Goal: Check status: Check status

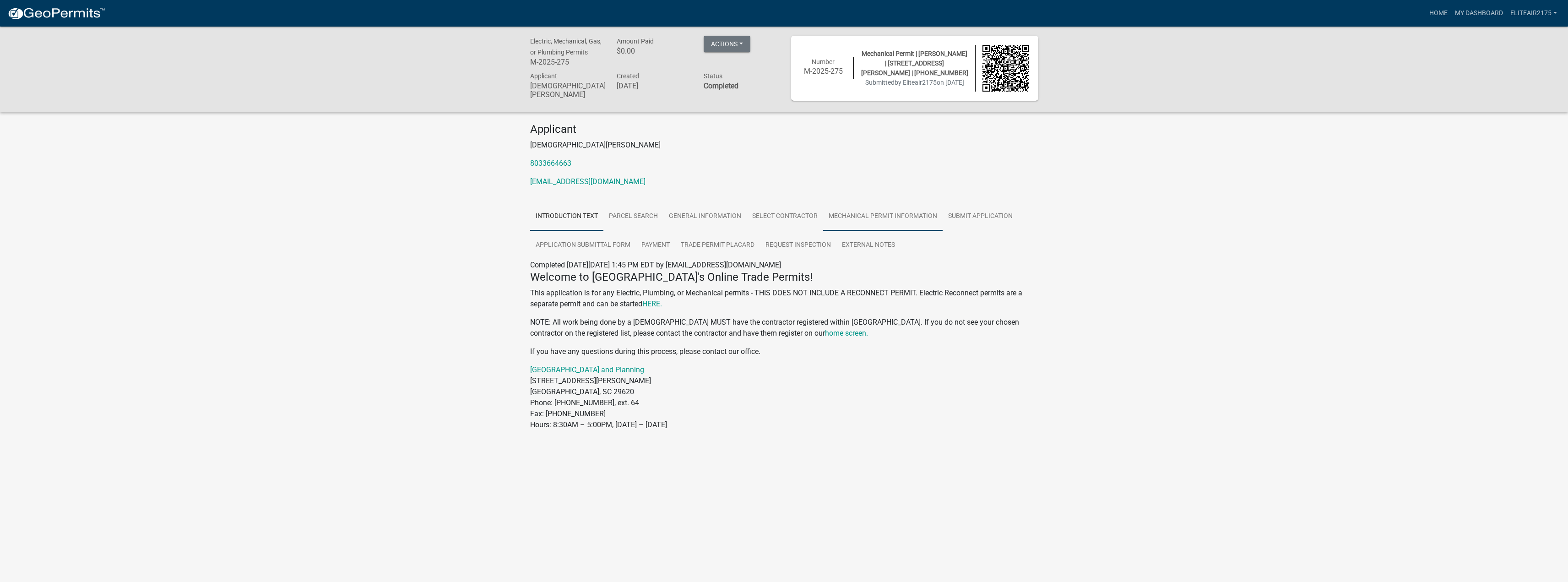
click at [883, 216] on link "Mechanical Permit Information" at bounding box center [883, 217] width 119 height 29
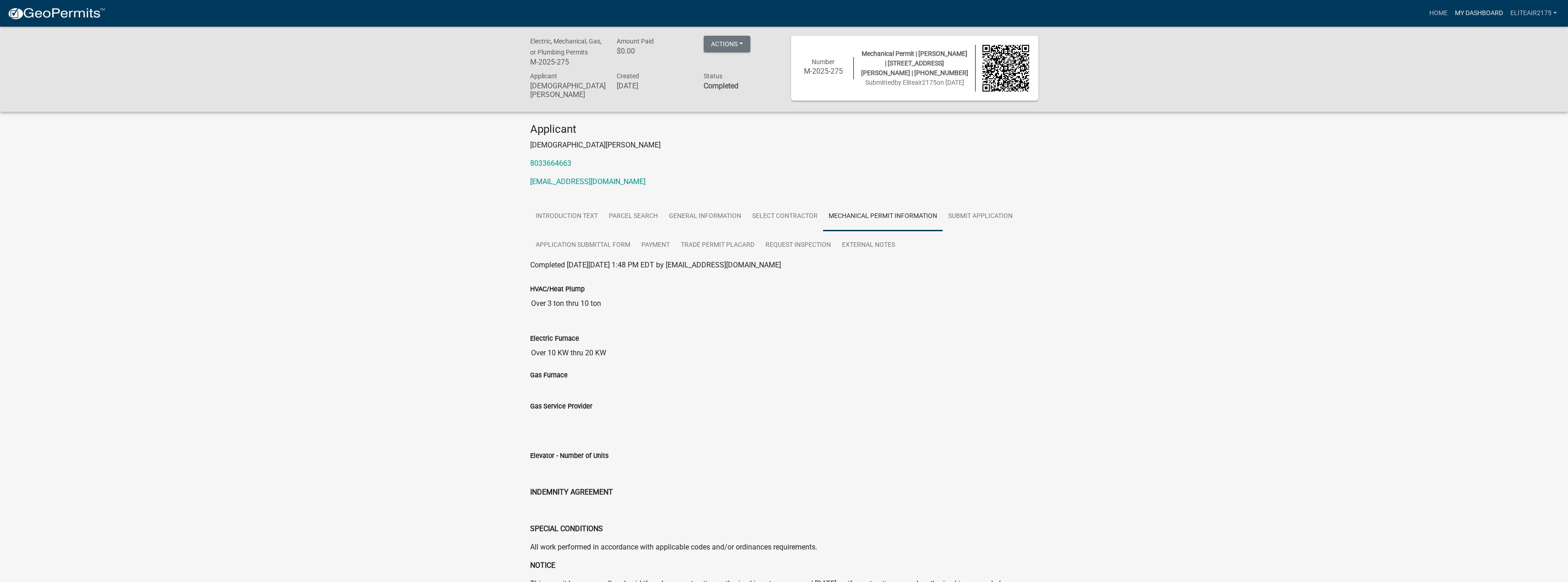
click at [1463, 9] on link "My Dashboard" at bounding box center [1479, 13] width 55 height 18
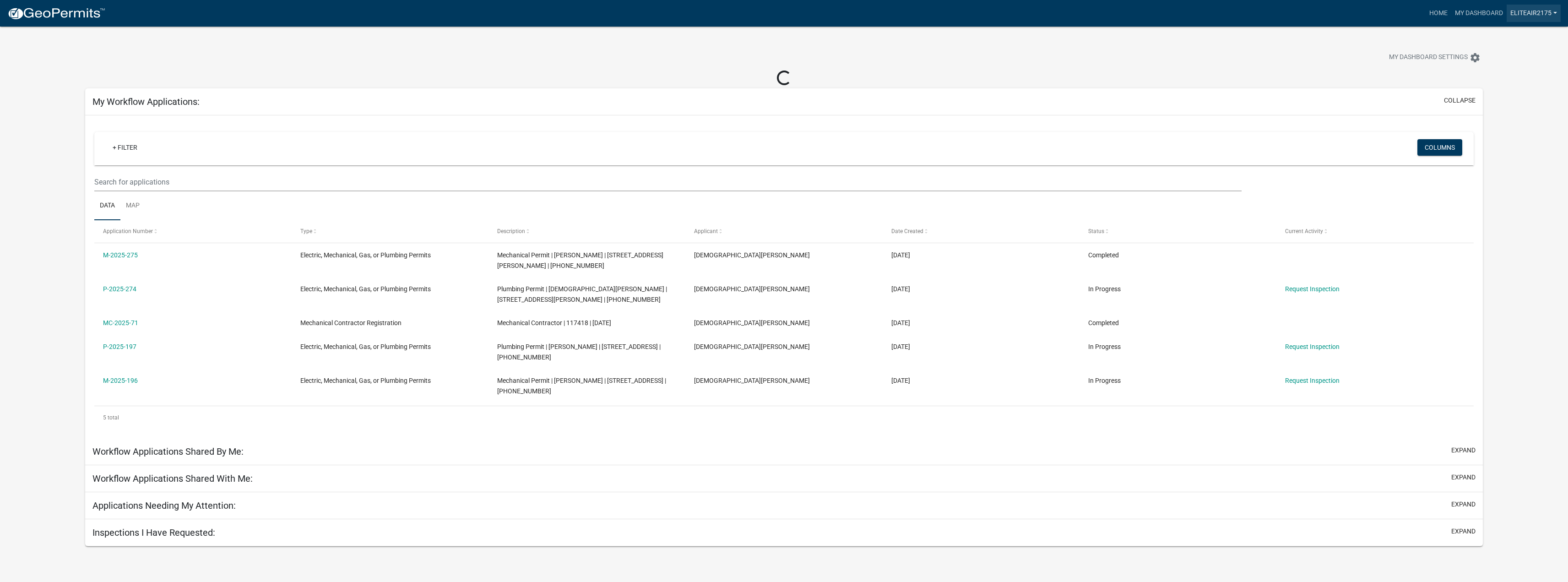
click at [1549, 16] on link "Eliteair2175" at bounding box center [1533, 13] width 54 height 18
click at [1254, 44] on div "My Dashboard Settings settings" at bounding box center [784, 47] width 1412 height 42
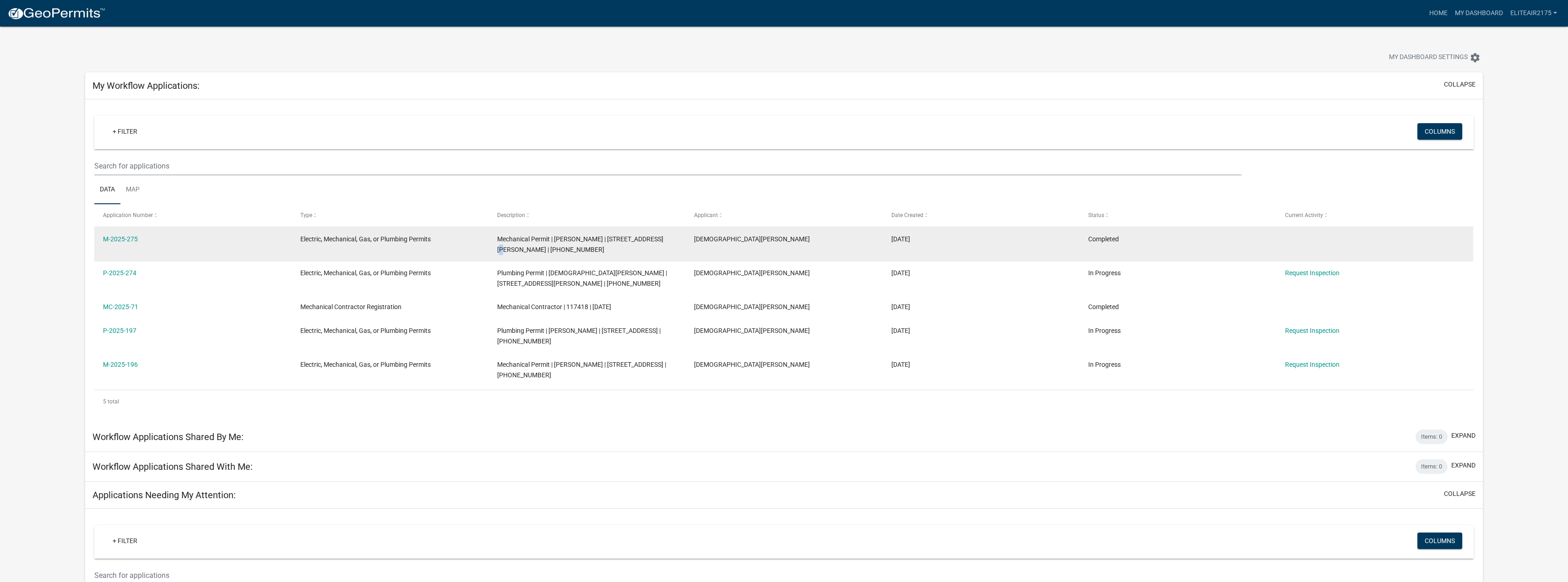
click at [648, 230] on datatable-body-cell "Mechanical Permit | [PERSON_NAME] | [STREET_ADDRESS][PERSON_NAME] | [PHONE_NUMB…" at bounding box center [587, 244] width 197 height 34
click at [108, 236] on link "M-2025-275" at bounding box center [120, 239] width 35 height 7
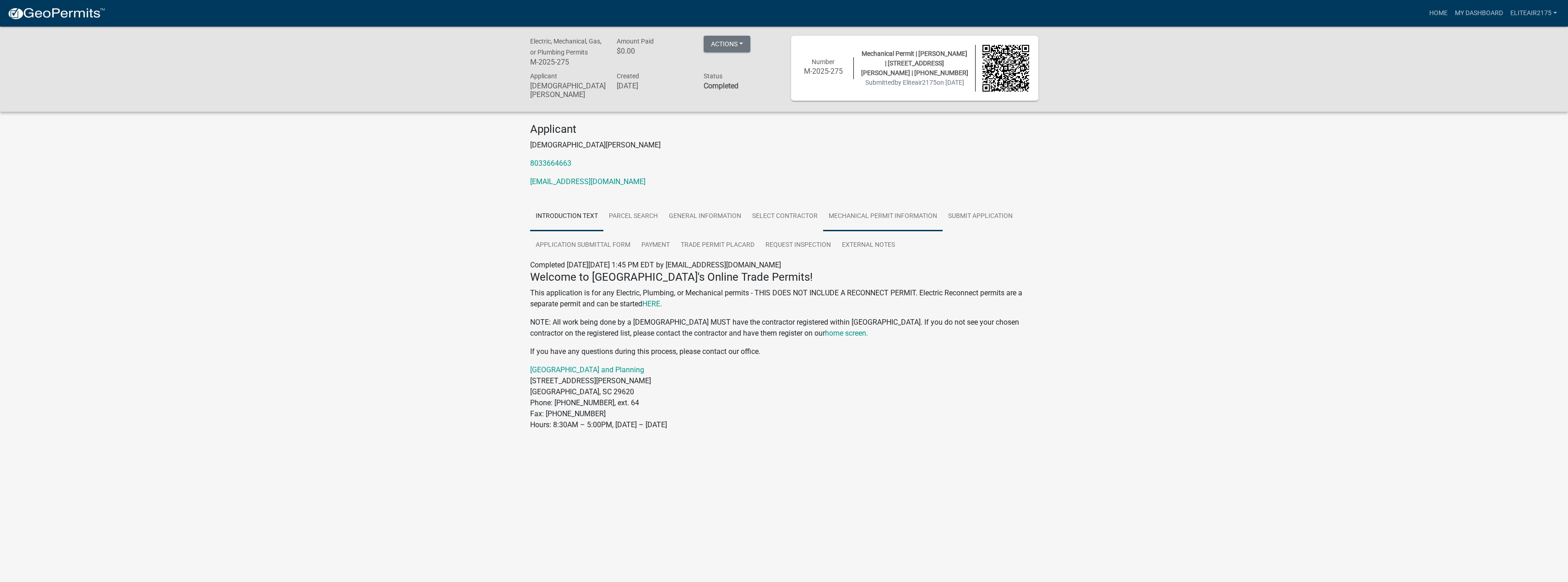
click at [873, 209] on link "Mechanical Permit Information" at bounding box center [883, 217] width 119 height 29
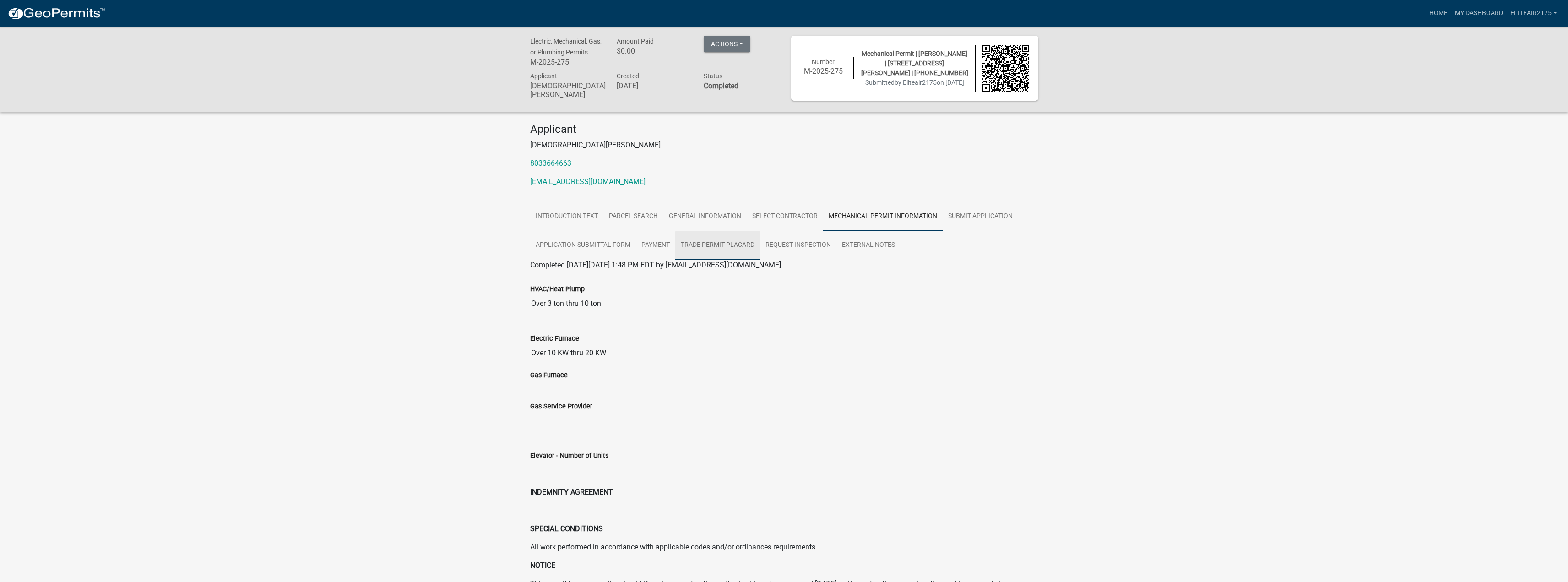
click at [698, 240] on link "Trade Permit Placard" at bounding box center [717, 245] width 85 height 29
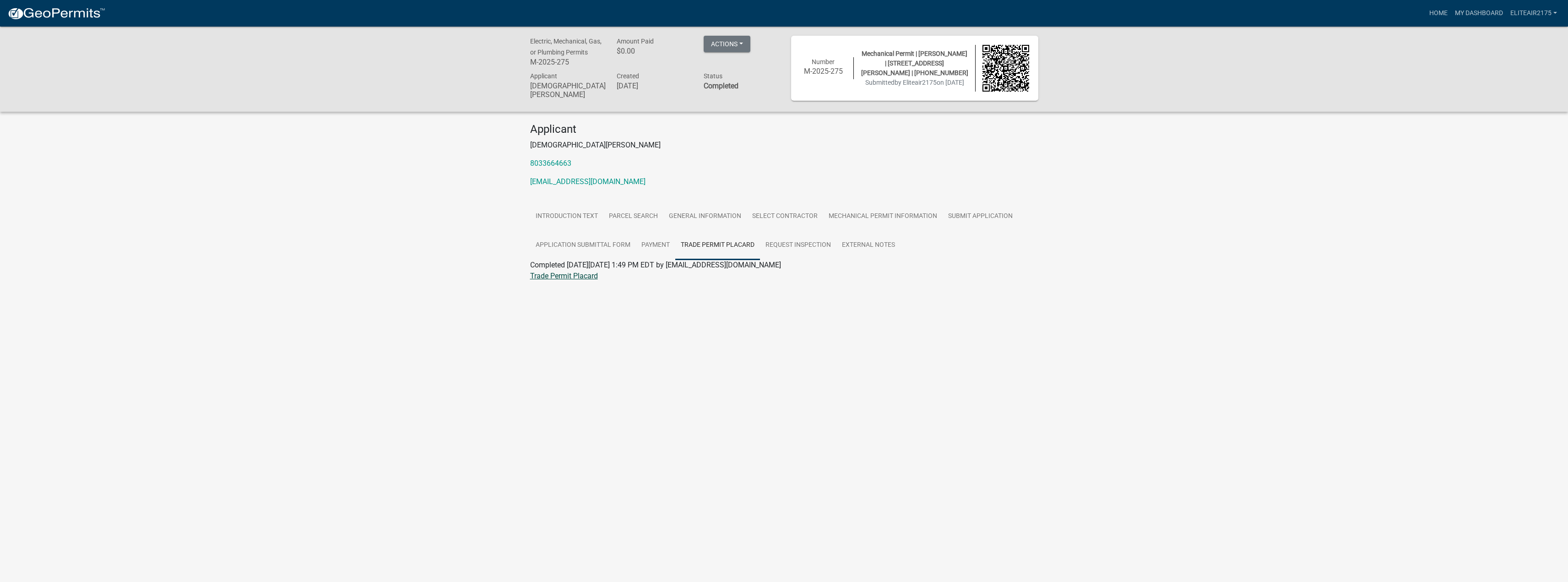
click at [586, 275] on link "Trade Permit Placard" at bounding box center [564, 276] width 68 height 9
click at [839, 245] on link "External Notes" at bounding box center [868, 245] width 64 height 29
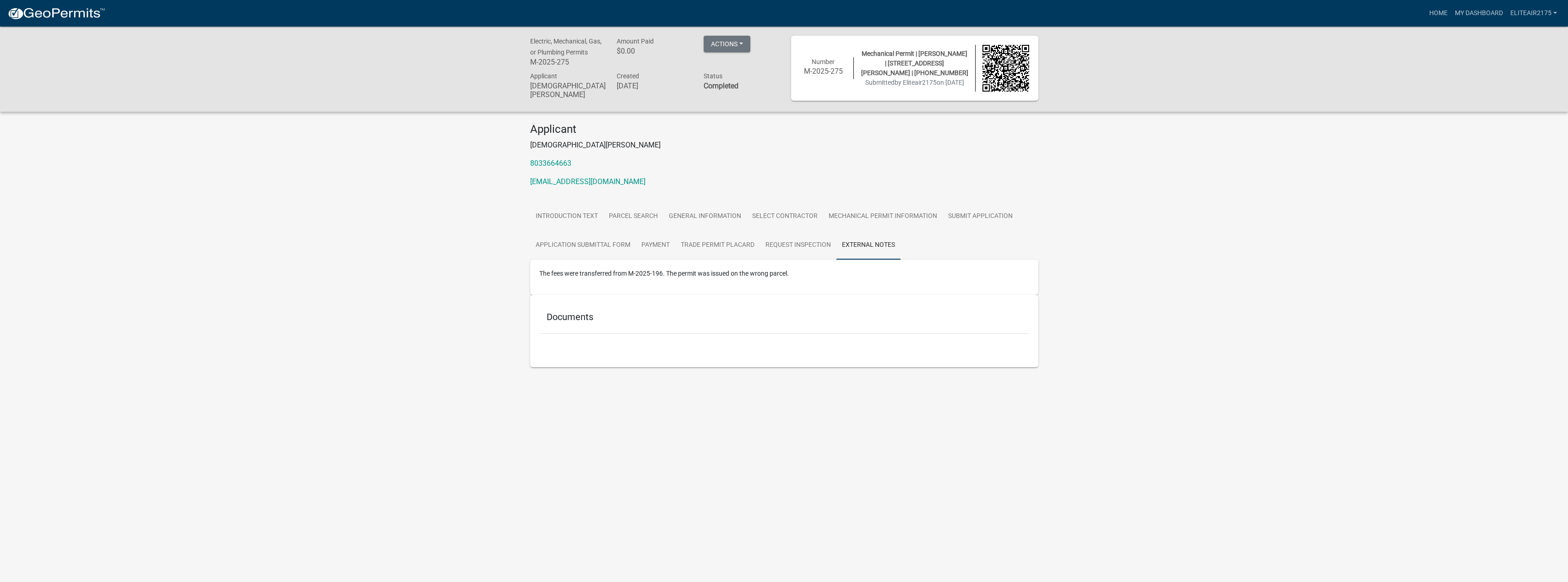
click at [697, 51] on div "Actions Printer Friendly" at bounding box center [740, 53] width 87 height 34
